Goal: Navigation & Orientation: Find specific page/section

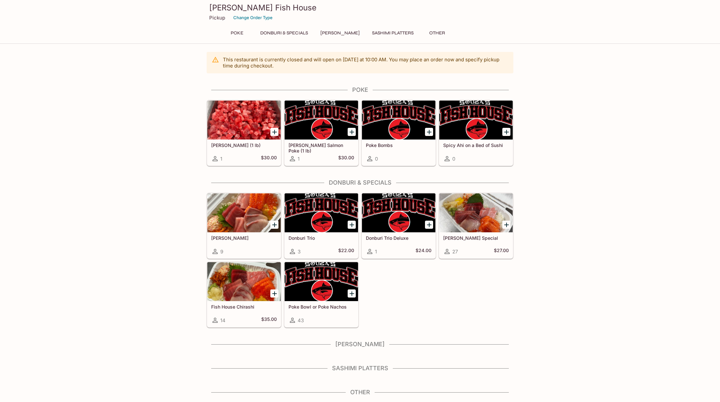
click at [283, 34] on button "Donburi & Specials" at bounding box center [284, 33] width 55 height 9
click at [243, 32] on button "Poke" at bounding box center [236, 33] width 29 height 9
click at [287, 32] on button "Donburi & Specials" at bounding box center [284, 33] width 55 height 9
click at [349, 367] on h4 "Sashimi Platters" at bounding box center [360, 368] width 307 height 7
click at [334, 35] on button "[PERSON_NAME]" at bounding box center [340, 33] width 46 height 9
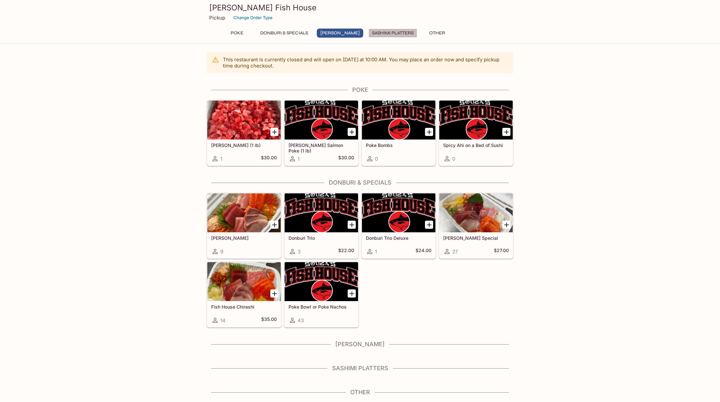
click at [387, 34] on button "Sashimi Platters" at bounding box center [392, 33] width 49 height 9
drag, startPoint x: 337, startPoint y: 50, endPoint x: 183, endPoint y: 34, distance: 154.7
drag, startPoint x: 152, startPoint y: 68, endPoint x: 142, endPoint y: 73, distance: 10.9
